Goal: Information Seeking & Learning: Learn about a topic

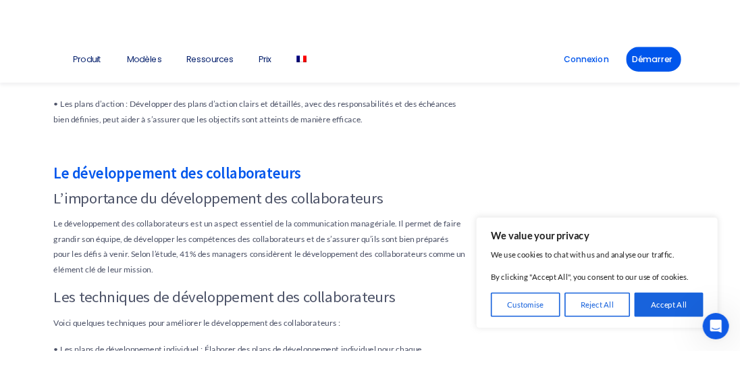
scroll to position [3780, 0]
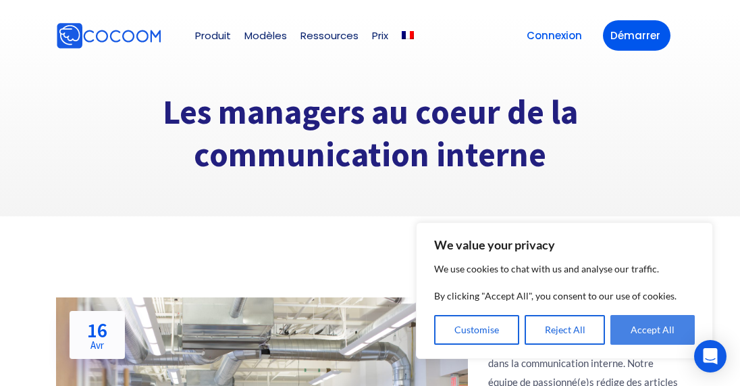
click at [638, 330] on button "Accept All" at bounding box center [653, 330] width 84 height 30
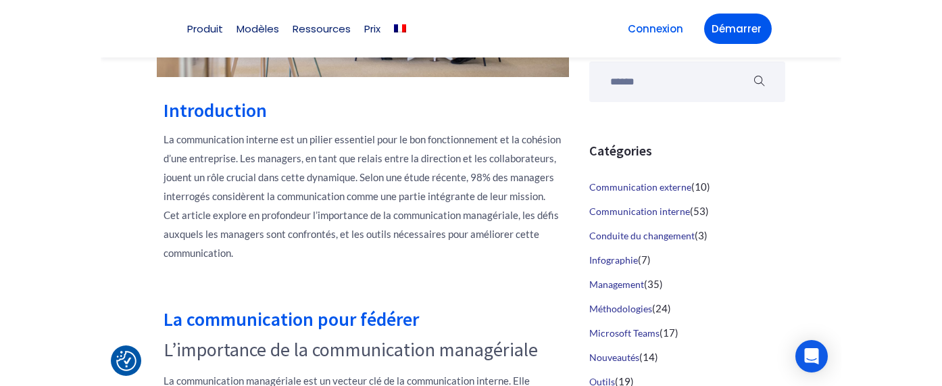
scroll to position [499, 0]
